Goal: Information Seeking & Learning: Learn about a topic

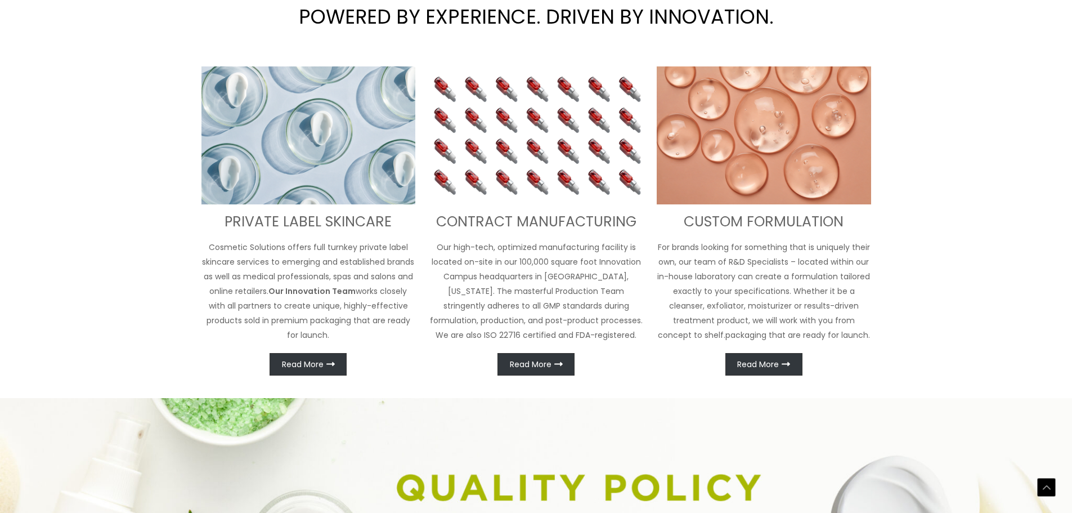
scroll to position [501, 0]
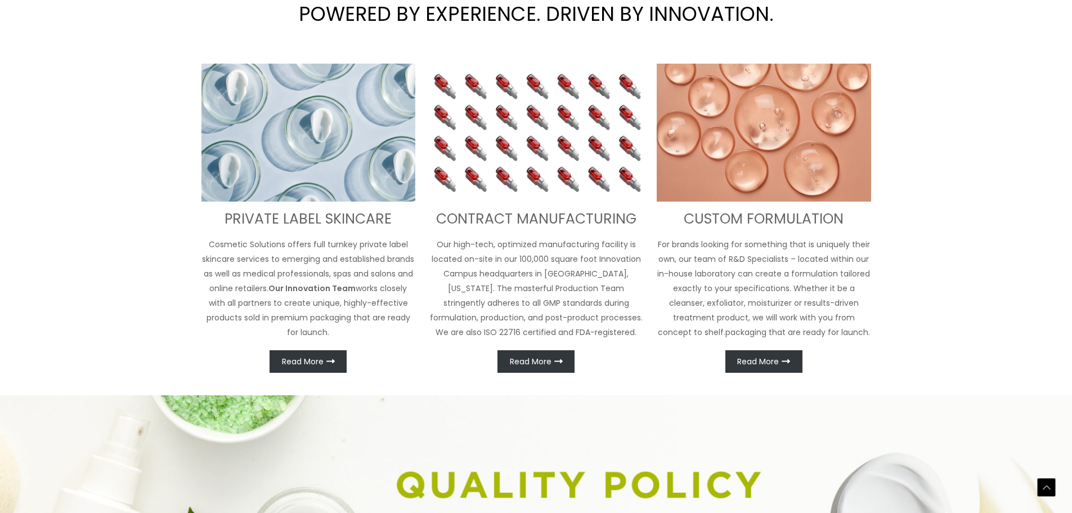
click at [512, 357] on span "Read More" at bounding box center [531, 361] width 42 height 8
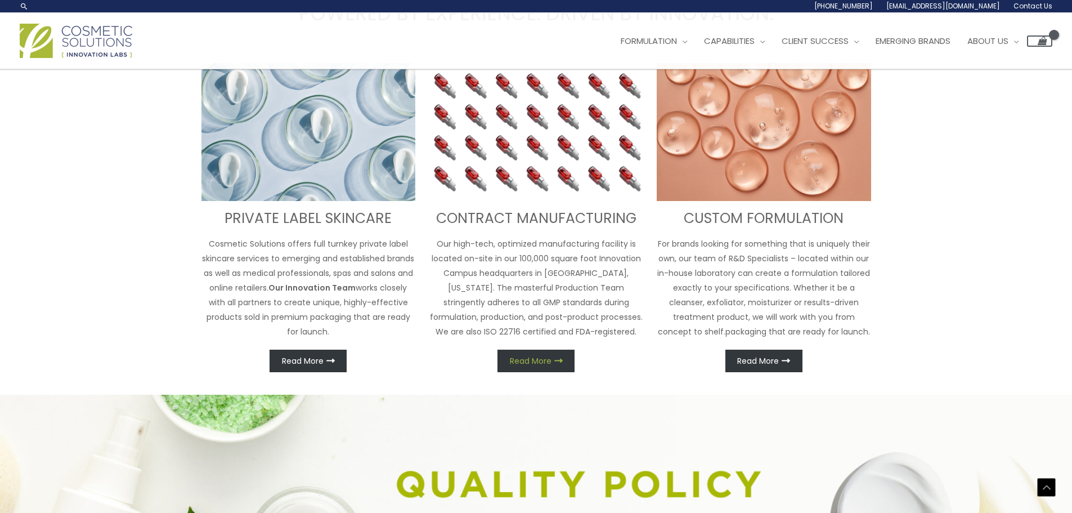
scroll to position [480, 0]
click at [530, 364] on span "Read More" at bounding box center [531, 361] width 42 height 8
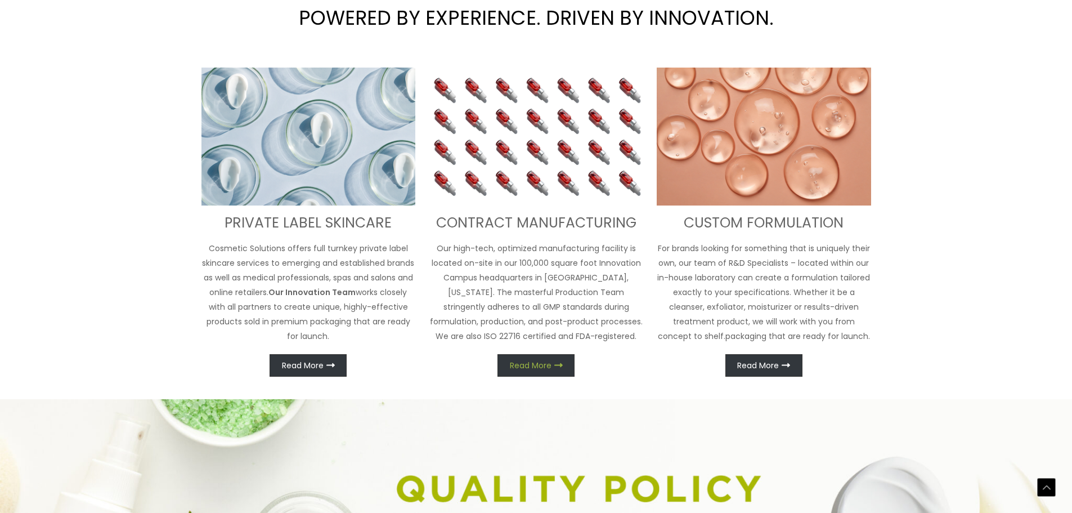
scroll to position [501, 0]
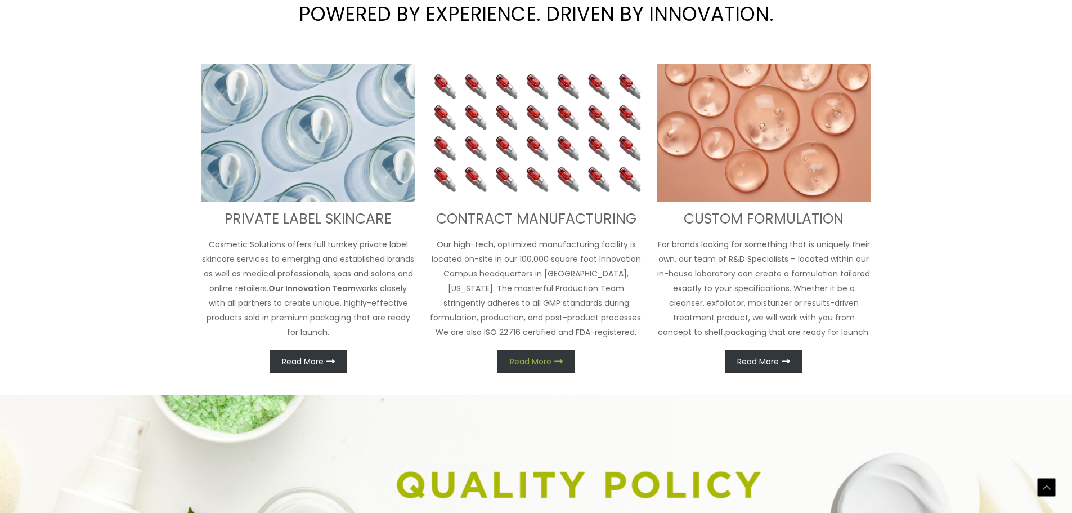
click at [556, 357] on icon at bounding box center [558, 361] width 8 height 8
click at [522, 210] on h3 "CONTRACT MANUFACTURING" at bounding box center [536, 219] width 214 height 19
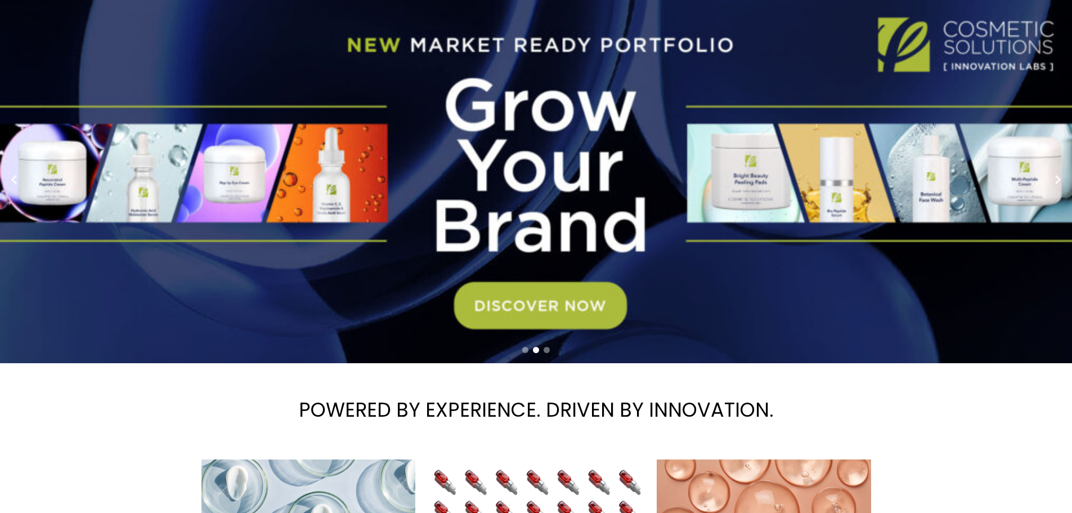
scroll to position [0, 0]
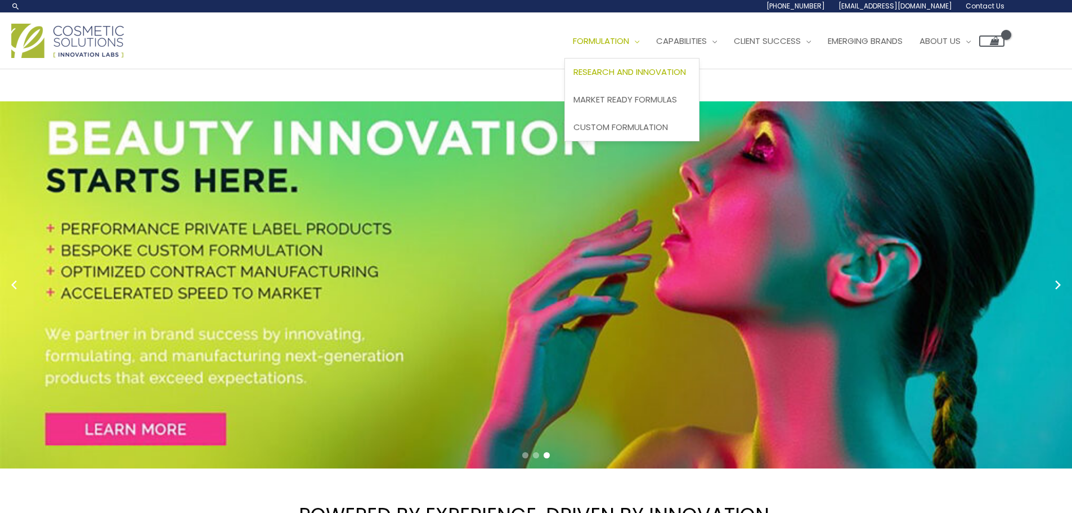
click at [648, 70] on span "Research and Innovation" at bounding box center [629, 72] width 113 height 12
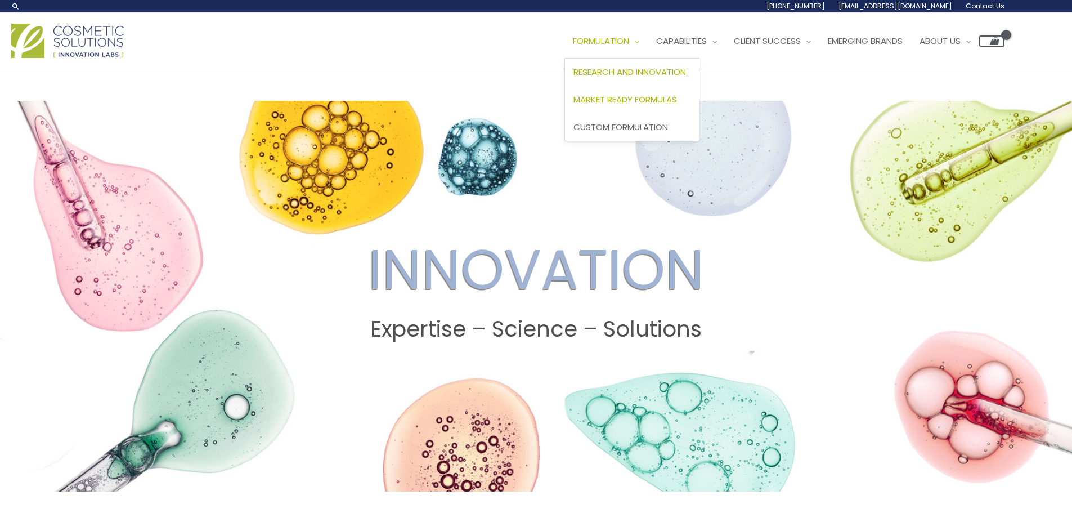
click at [627, 102] on span "Market Ready Formulas" at bounding box center [625, 99] width 104 height 12
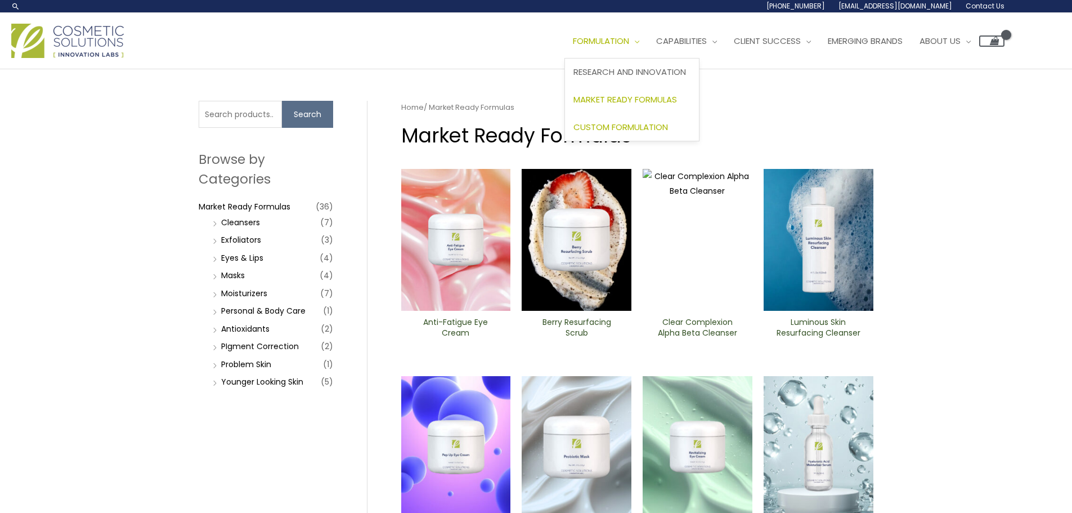
click at [639, 122] on span "Custom Formulation" at bounding box center [620, 127] width 95 height 12
